Goal: Task Accomplishment & Management: Complete application form

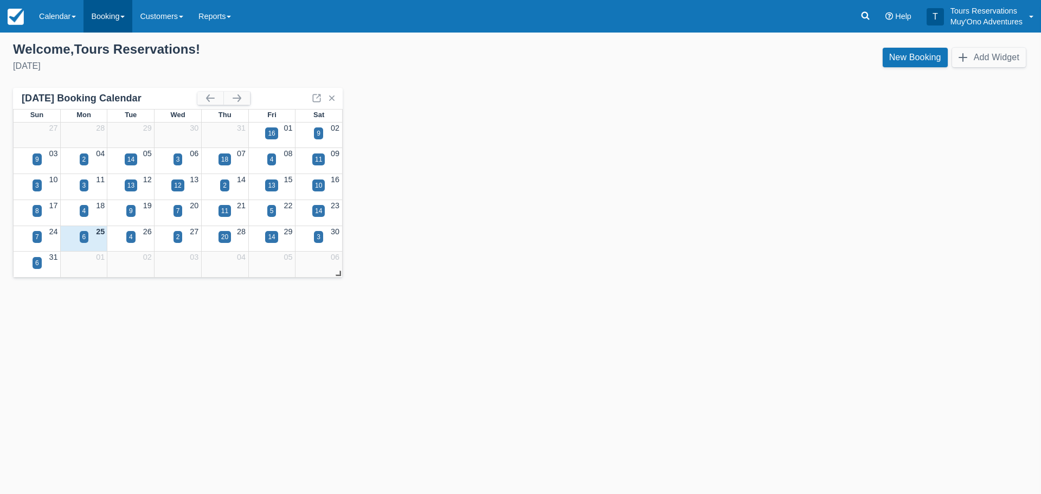
click at [108, 15] on link "Booking" at bounding box center [107, 16] width 49 height 33
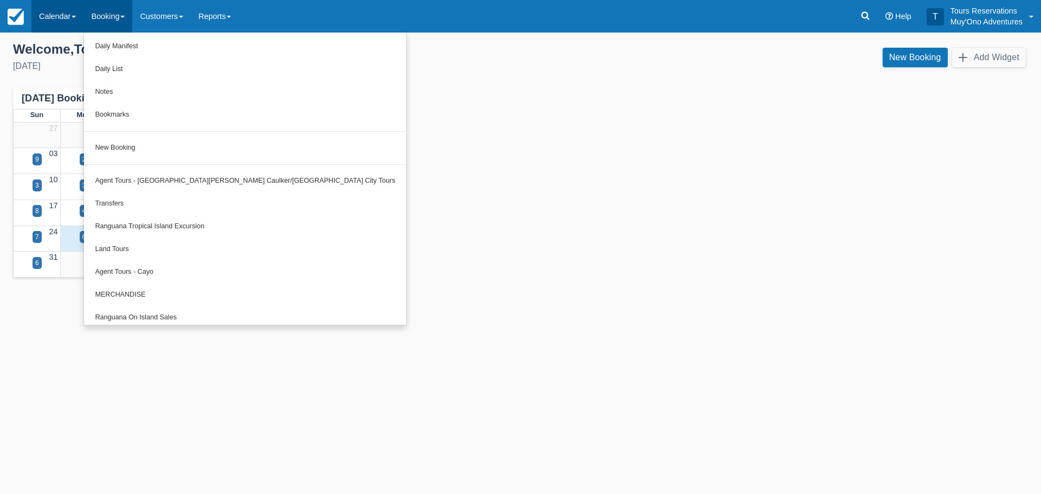
click at [60, 19] on link "Calendar" at bounding box center [57, 16] width 52 height 33
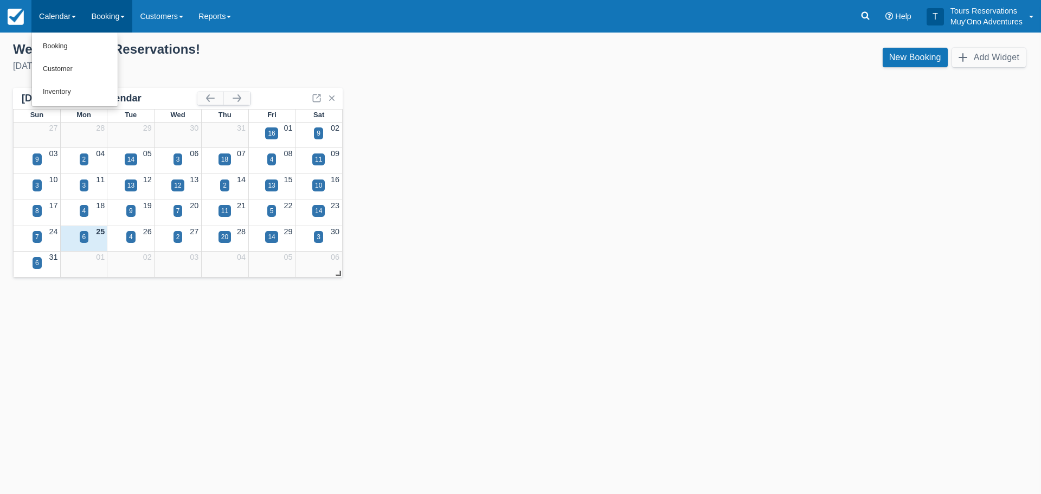
drag, startPoint x: 110, startPoint y: 33, endPoint x: 112, endPoint y: 27, distance: 5.8
click at [112, 28] on ul "Menu Calendar Booking Customer Inventory Booking Daily Manifest Daily List Note…" at bounding box center [119, 16] width 239 height 33
click at [114, 22] on link "Booking" at bounding box center [107, 16] width 49 height 33
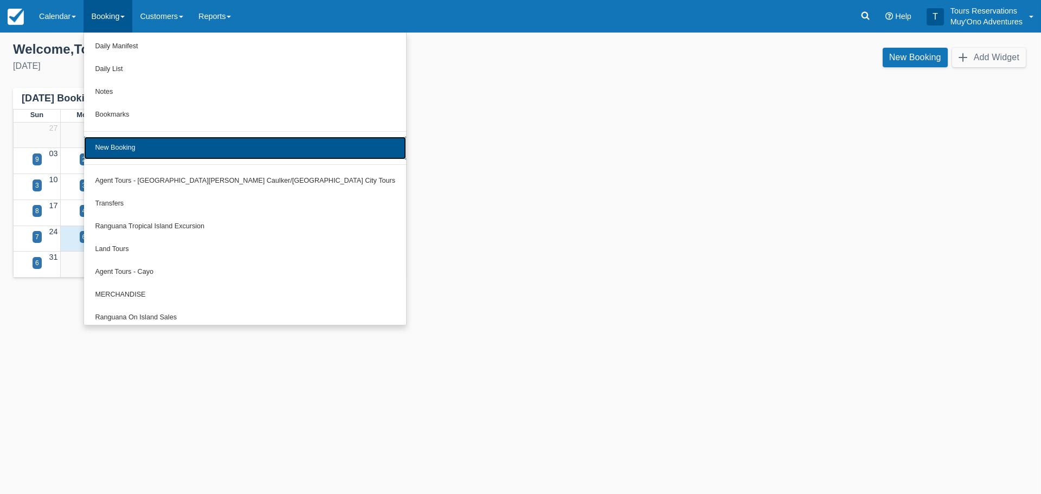
click at [135, 147] on link "New Booking" at bounding box center [245, 148] width 322 height 23
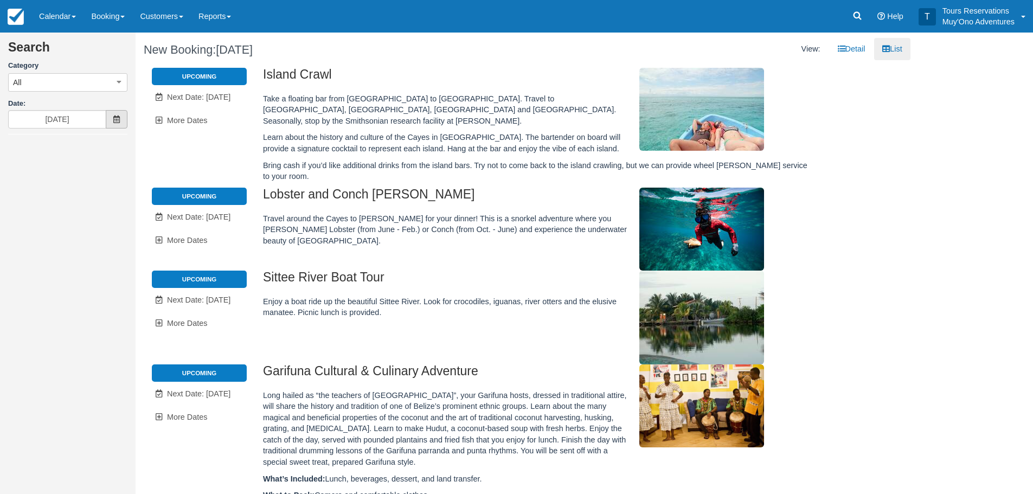
click at [118, 118] on icon at bounding box center [117, 119] width 8 height 8
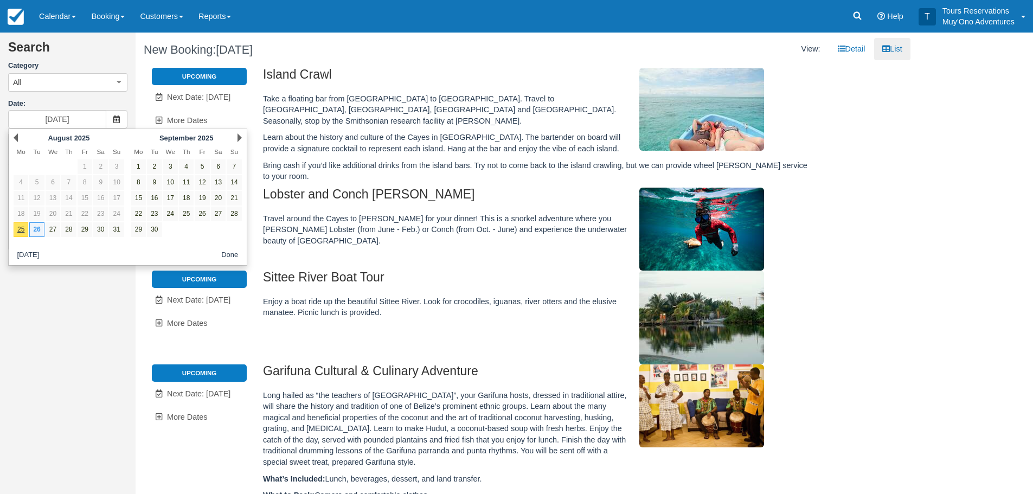
click at [233, 140] on div "Next [DATE]" at bounding box center [186, 137] width 118 height 15
click at [235, 139] on div "Next [DATE]" at bounding box center [186, 137] width 118 height 15
click at [239, 138] on link "Next" at bounding box center [239, 137] width 4 height 9
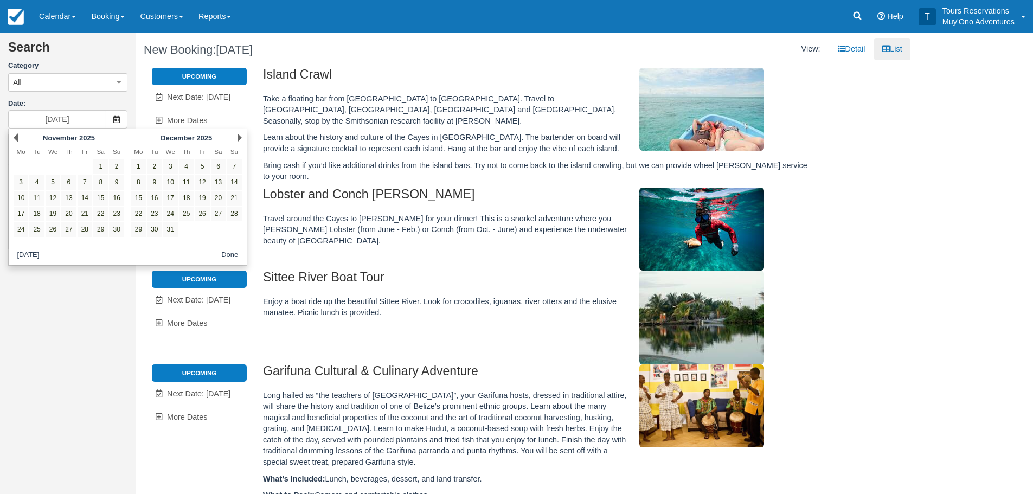
click at [239, 138] on link "Next" at bounding box center [239, 137] width 4 height 9
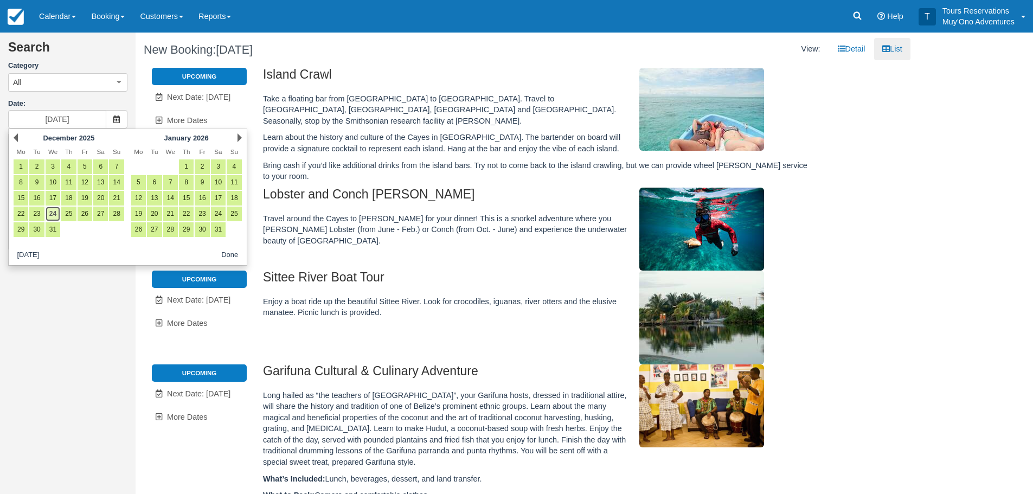
click at [52, 214] on link "24" at bounding box center [53, 214] width 15 height 15
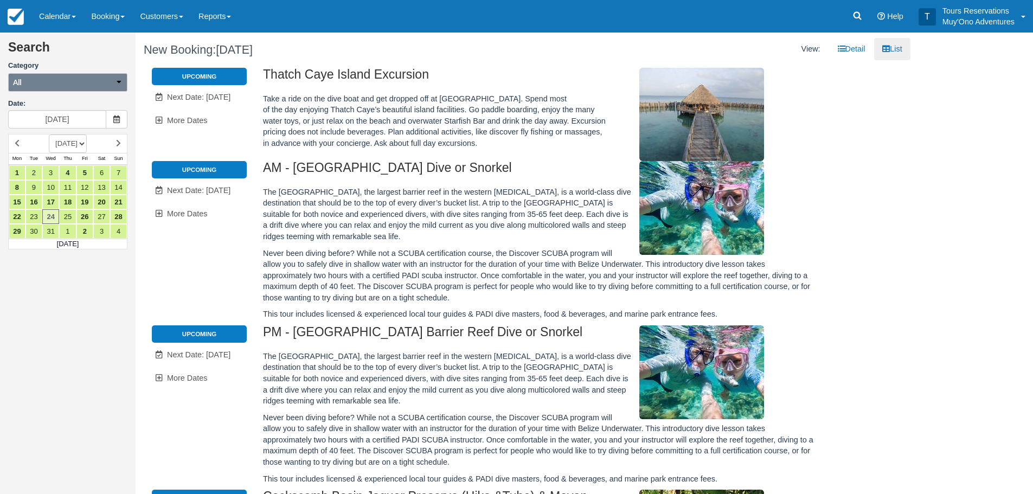
click at [105, 88] on button "All" at bounding box center [67, 82] width 119 height 18
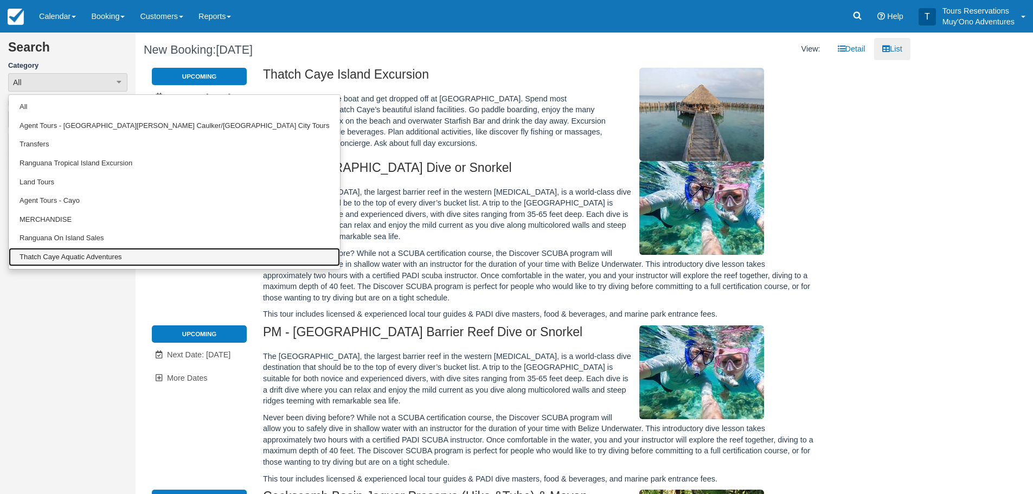
click at [75, 255] on link "Thatch Caye Aquatic Adventures" at bounding box center [174, 257] width 331 height 19
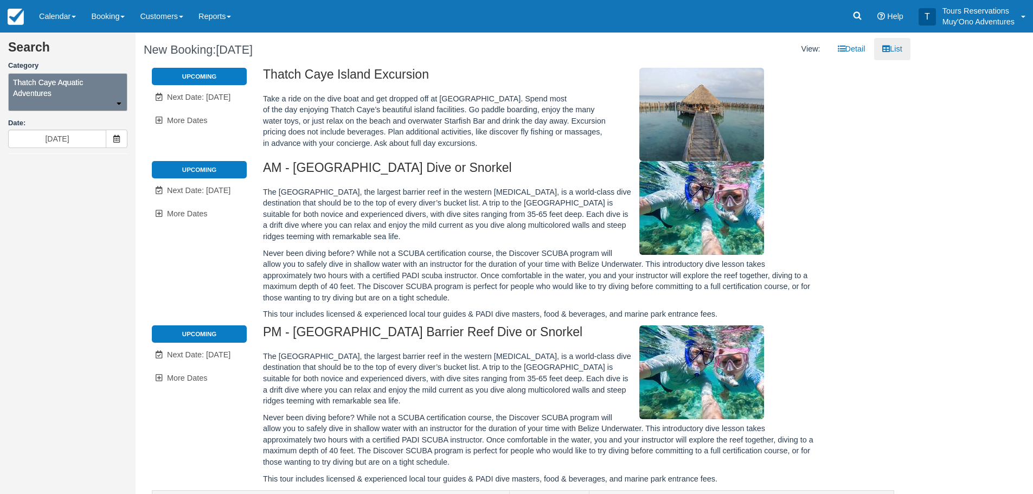
click at [73, 85] on span "Thatch Caye Aquatic Adventures" at bounding box center [68, 88] width 110 height 22
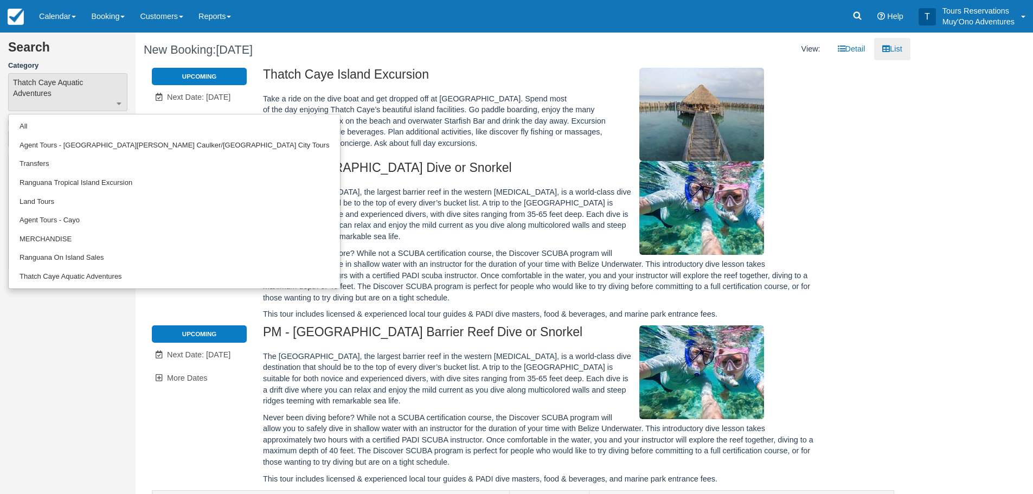
click at [535, 78] on h2 "Thatch Caye Island Excursion" at bounding box center [539, 78] width 552 height 20
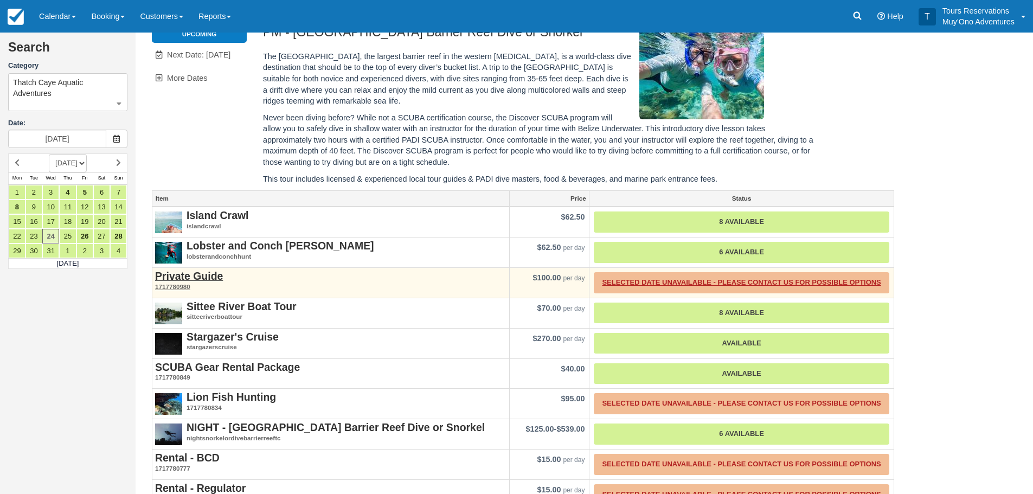
scroll to position [326, 0]
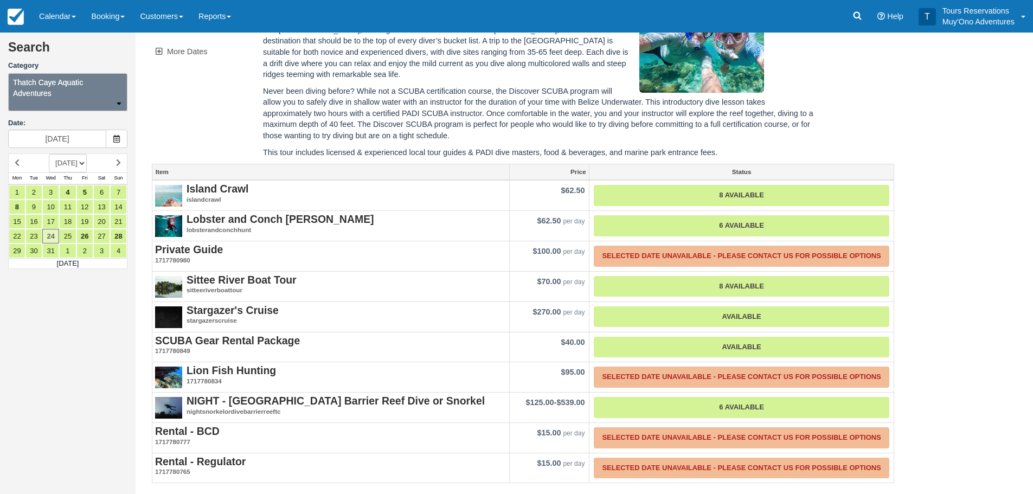
click at [75, 93] on span "Thatch Caye Aquatic Adventures" at bounding box center [68, 88] width 110 height 22
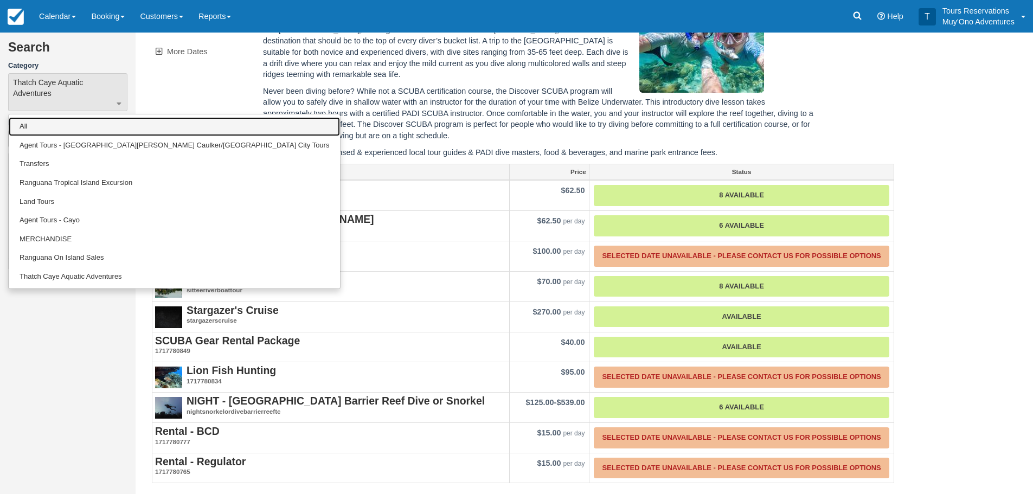
click at [75, 125] on link "All" at bounding box center [174, 126] width 331 height 19
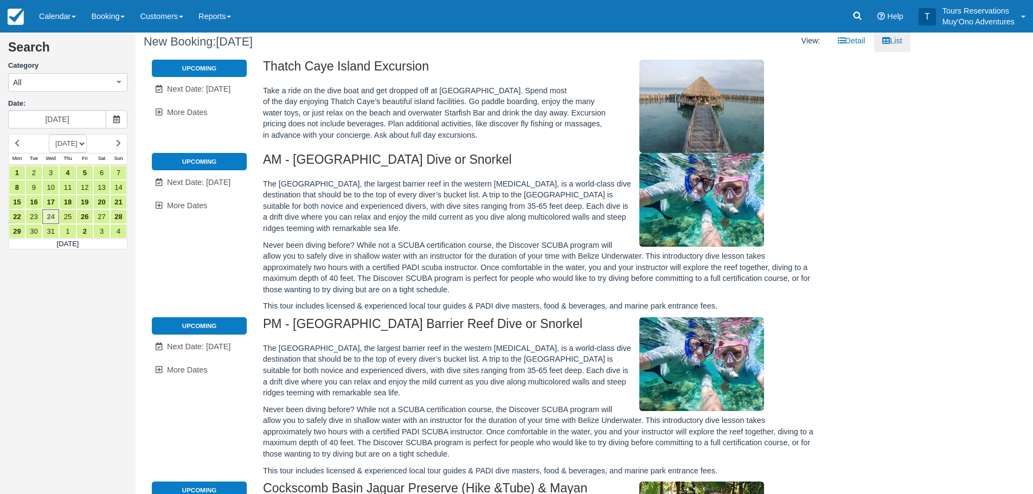
scroll to position [0, 0]
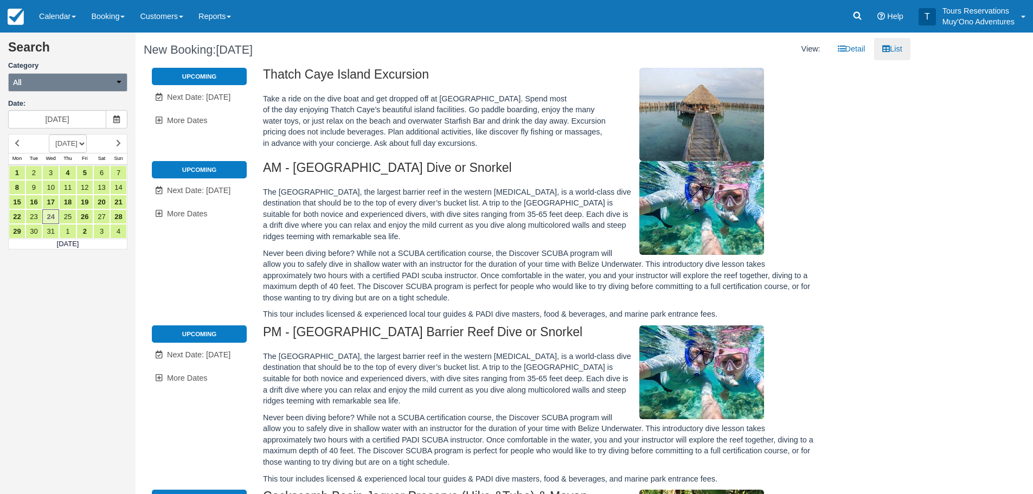
click at [87, 83] on button "All" at bounding box center [67, 82] width 119 height 18
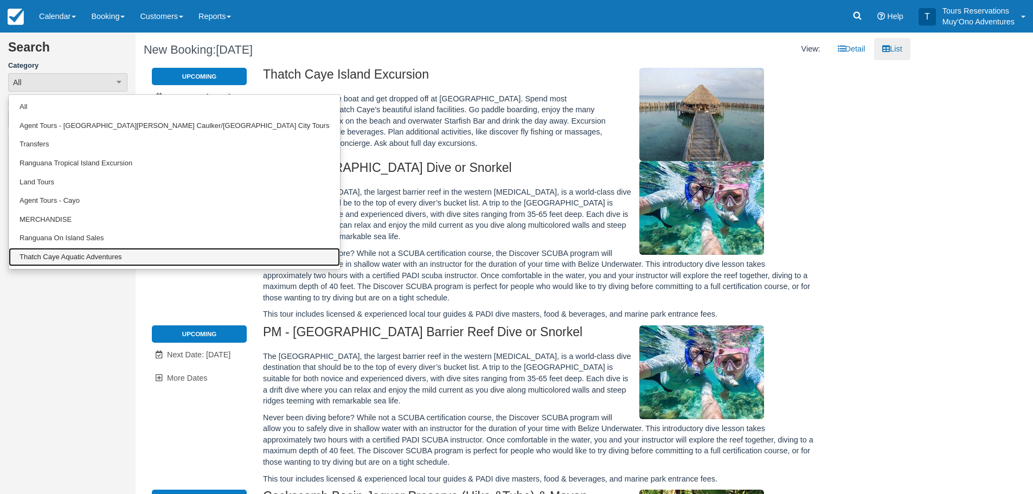
click at [92, 253] on link "Thatch Caye Aquatic Adventures" at bounding box center [174, 257] width 331 height 19
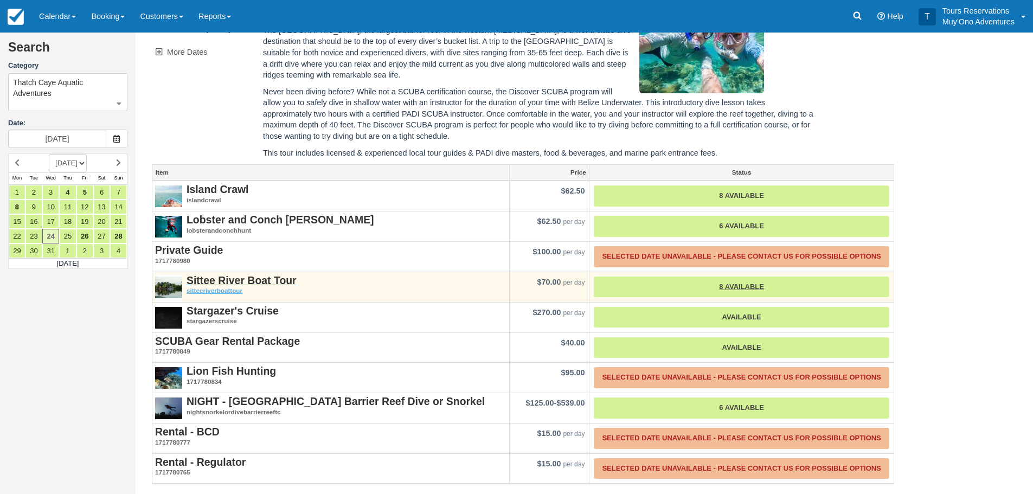
scroll to position [326, 0]
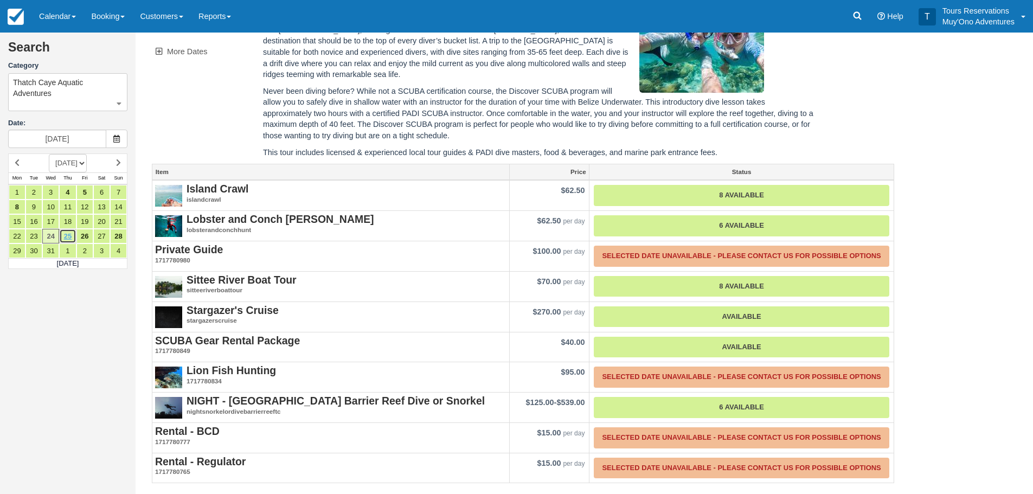
click at [63, 236] on link "25" at bounding box center [67, 236] width 17 height 15
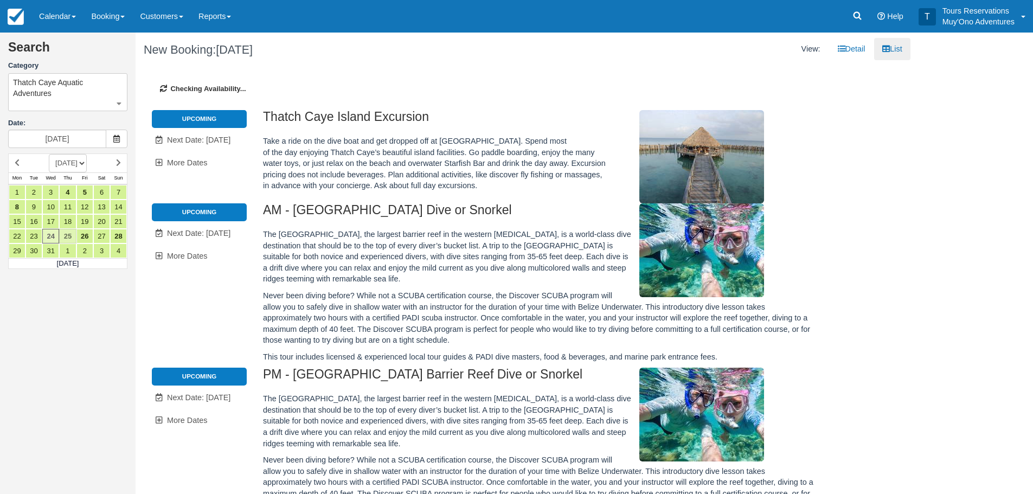
type input "[DATE]"
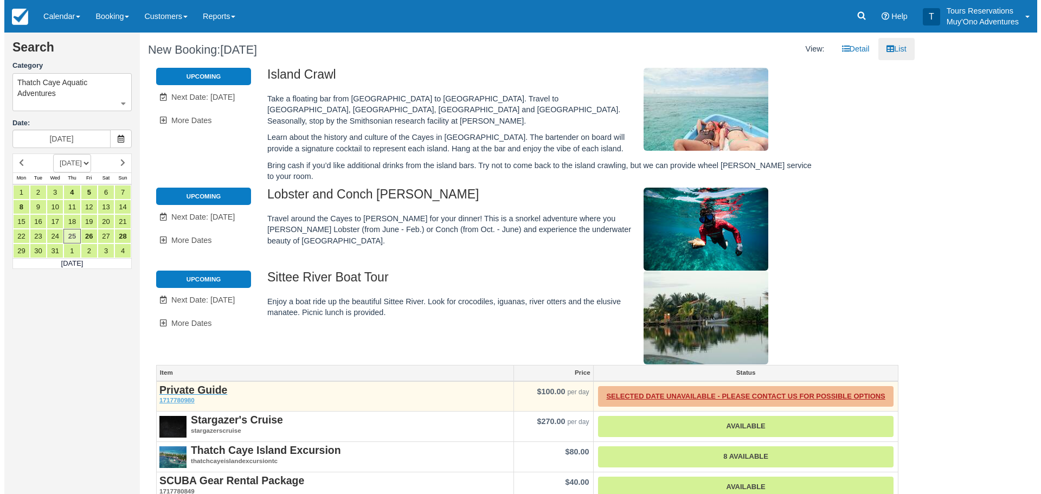
scroll to position [190, 0]
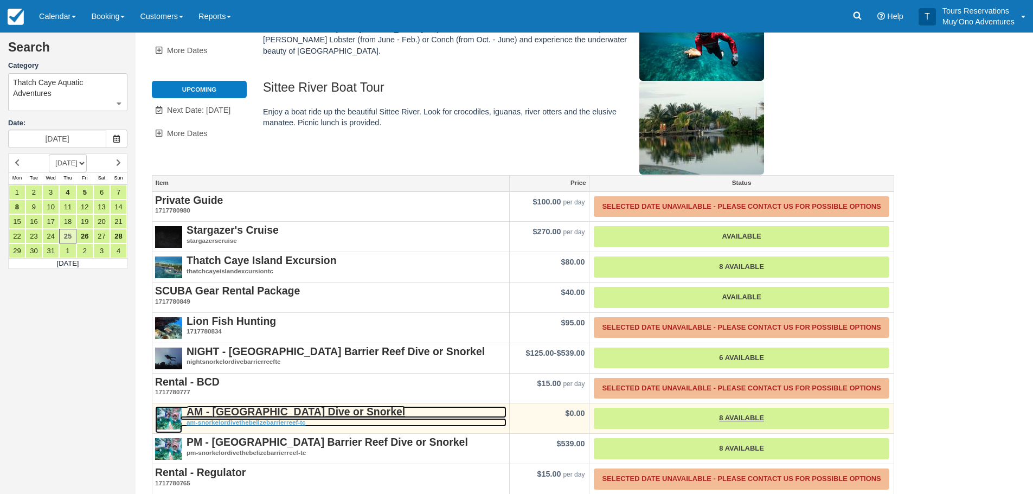
click at [273, 406] on strong "AM - [GEOGRAPHIC_DATA] Dive or Snorkel" at bounding box center [296, 412] width 218 height 12
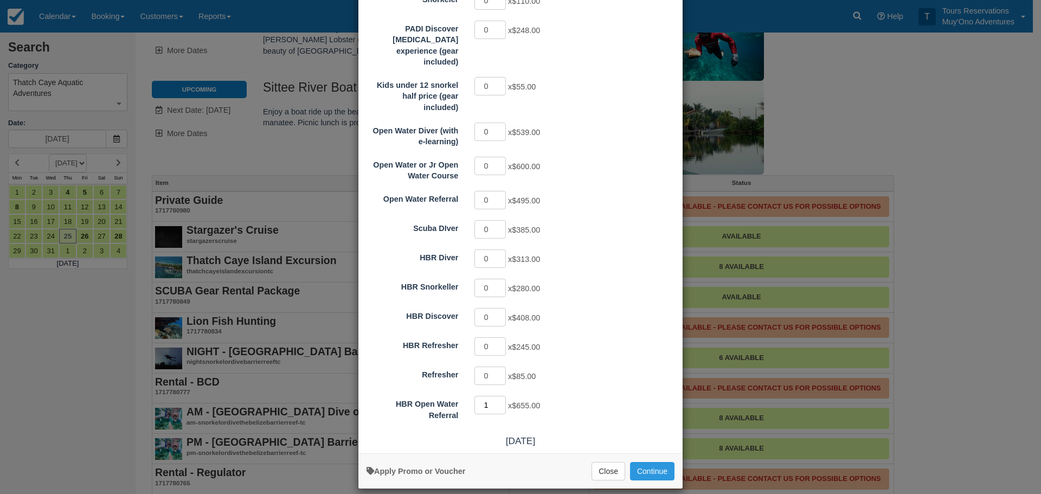
type input "1"
click at [496, 396] on input "1" at bounding box center [489, 405] width 31 height 18
click at [650, 462] on button "Continue" at bounding box center [652, 471] width 44 height 18
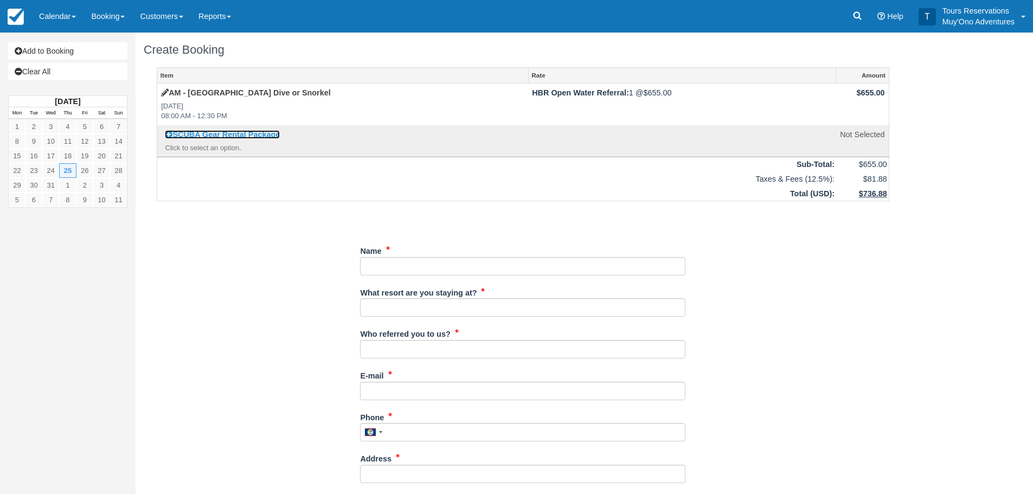
click at [233, 133] on link "SCUBA Gear Rental Package" at bounding box center [222, 134] width 115 height 9
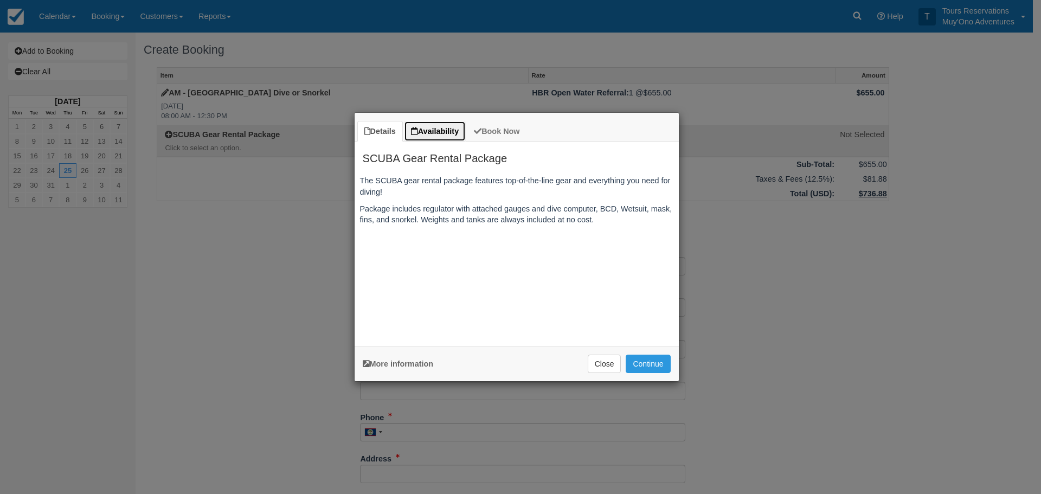
click at [452, 134] on link "Availability" at bounding box center [435, 131] width 62 height 21
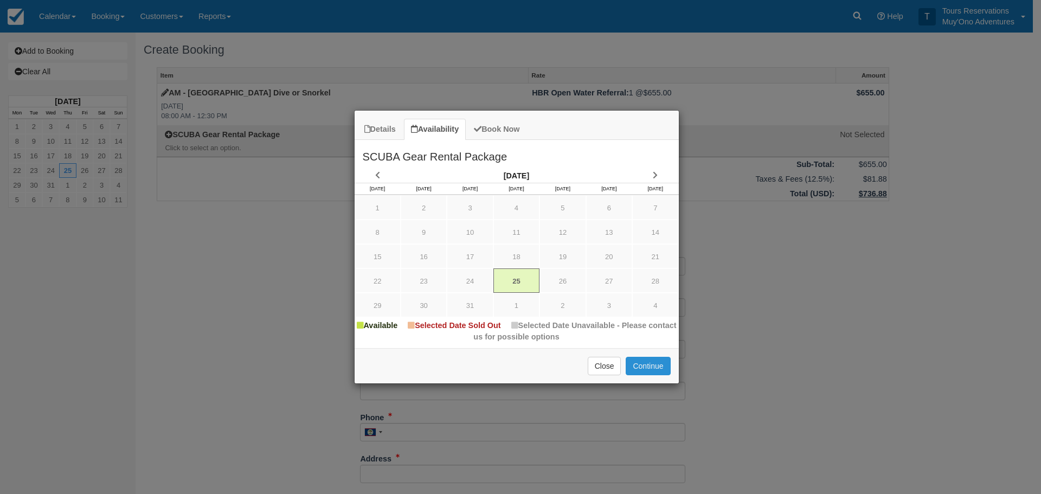
click at [645, 369] on button "Continue" at bounding box center [648, 366] width 44 height 18
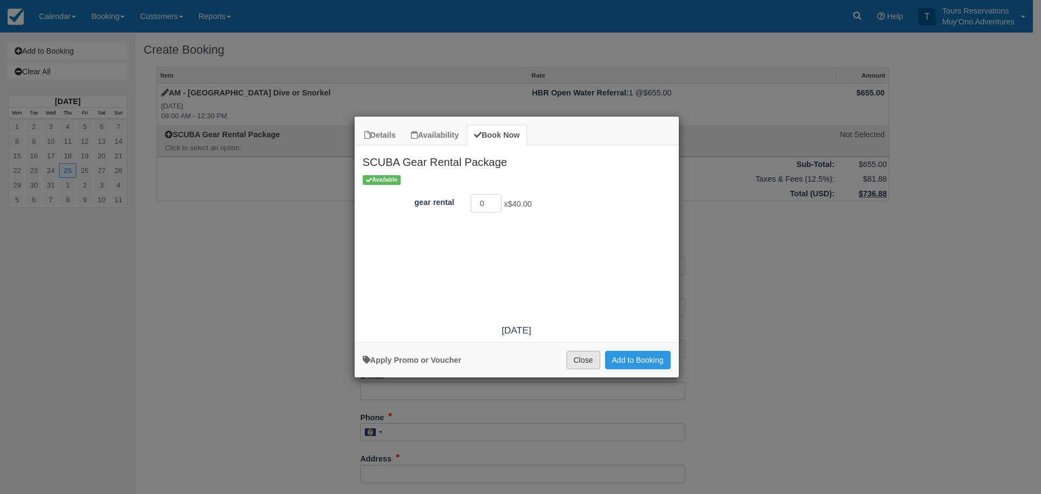
click at [580, 362] on button "Close" at bounding box center [584, 360] width 34 height 18
